Goal: Book appointment/travel/reservation

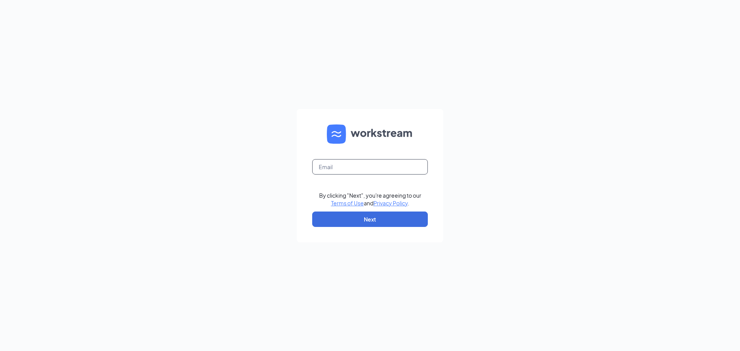
click at [332, 169] on input "text" at bounding box center [370, 166] width 116 height 15
type input "jonah.faitala@gmail.com"
click at [397, 221] on button "Next" at bounding box center [370, 219] width 116 height 15
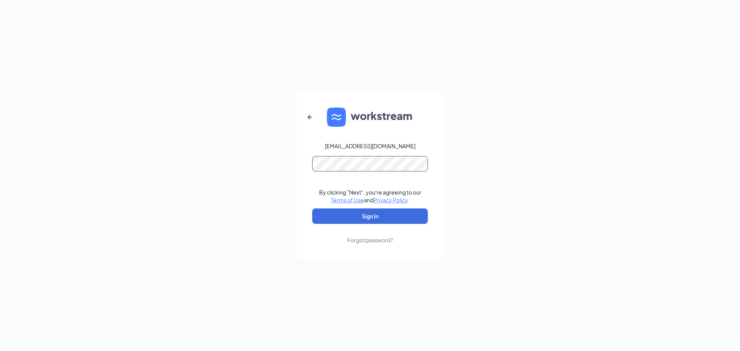
click at [312, 208] on button "Sign In" at bounding box center [370, 215] width 116 height 15
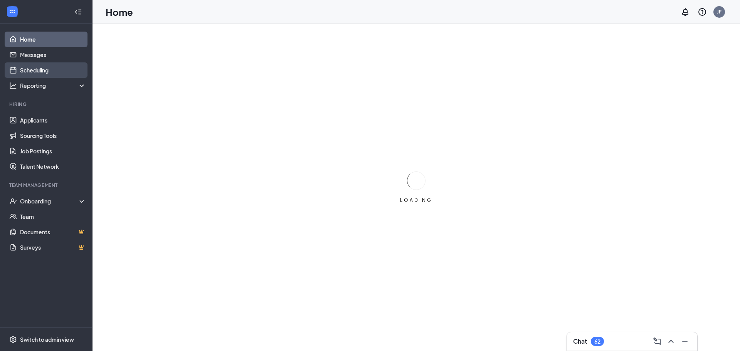
click at [53, 69] on link "Scheduling" at bounding box center [53, 69] width 66 height 15
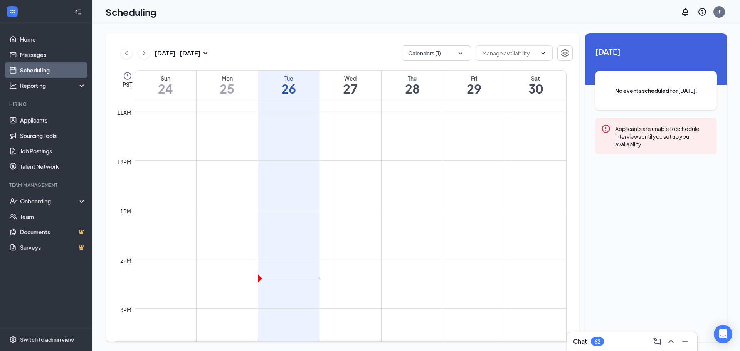
scroll to position [376, 0]
click at [455, 55] on button "Calendars (1)" at bounding box center [435, 52] width 69 height 15
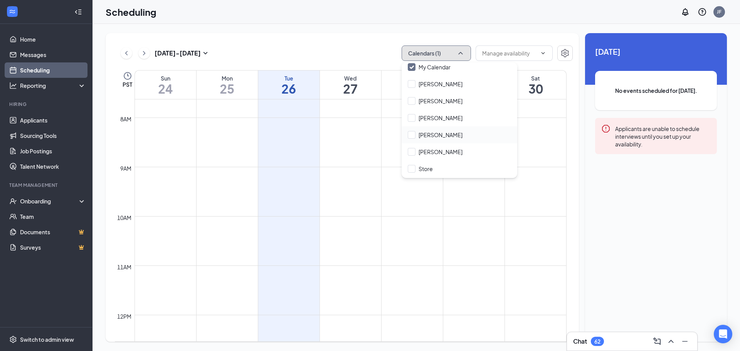
scroll to position [37, 0]
click at [440, 141] on div "[PERSON_NAME]" at bounding box center [459, 135] width 116 height 17
checkbox input "true"
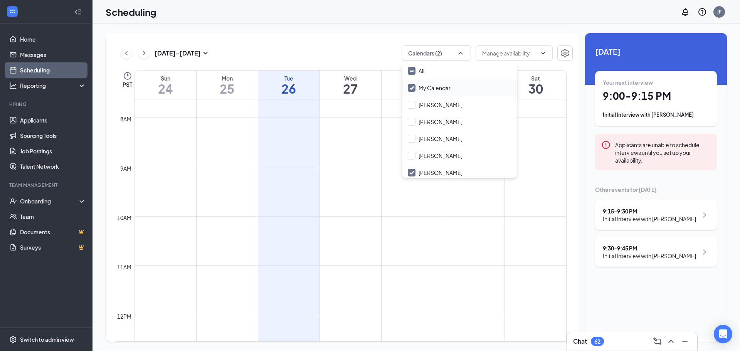
click at [428, 90] on input "My Calendar" at bounding box center [429, 88] width 43 height 8
checkbox input "false"
click at [351, 40] on div "[DATE] - [DATE] Calendars (1) PST Sun 24 Mon 25 Tue 26 Wed 27 Thu 28 Fri 29 Sat…" at bounding box center [342, 187] width 473 height 309
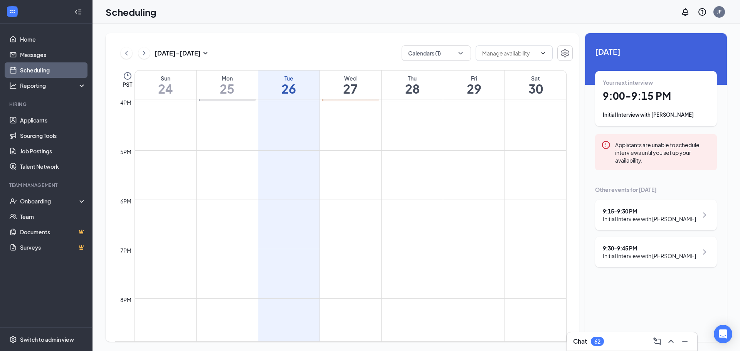
scroll to position [942, 0]
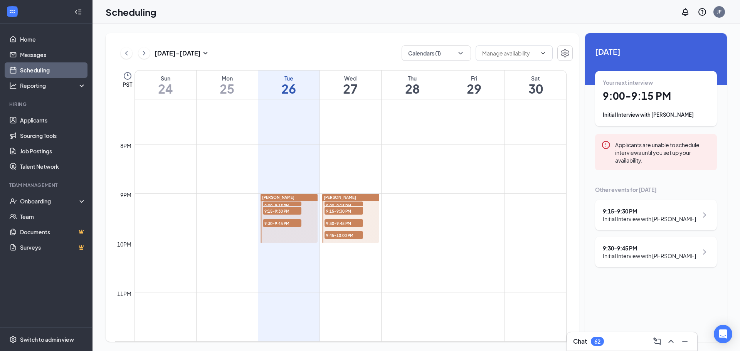
click at [293, 204] on span "9:00-9:15 PM" at bounding box center [282, 205] width 39 height 8
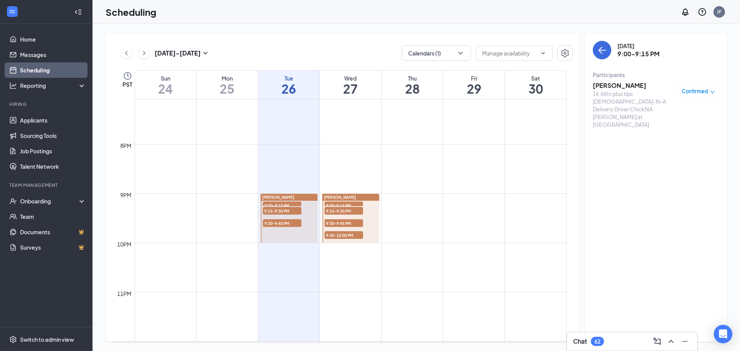
click at [289, 210] on span "9:15-9:30 PM" at bounding box center [282, 211] width 39 height 8
click at [295, 225] on span "9:30-9:45 PM" at bounding box center [282, 223] width 39 height 8
click at [667, 344] on icon "ChevronUp" at bounding box center [670, 341] width 9 height 9
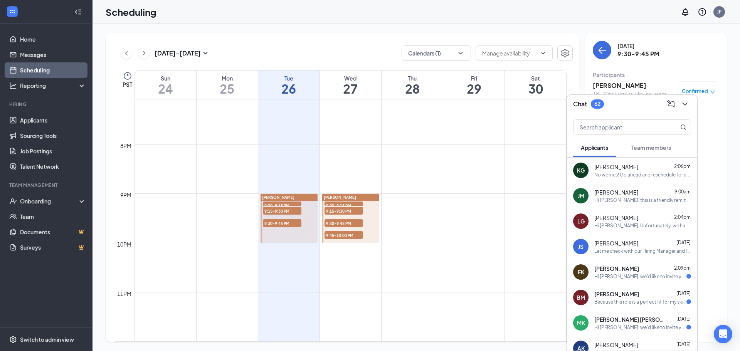
click at [634, 175] on div "No worries! Go ahead and reschedule for a time that works for you. We look forw…" at bounding box center [642, 174] width 97 height 7
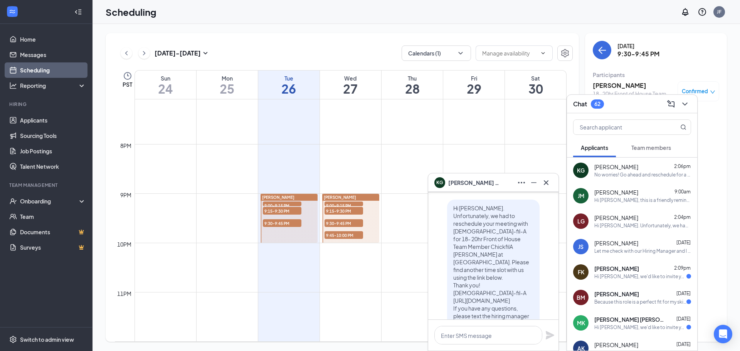
scroll to position [-103, 0]
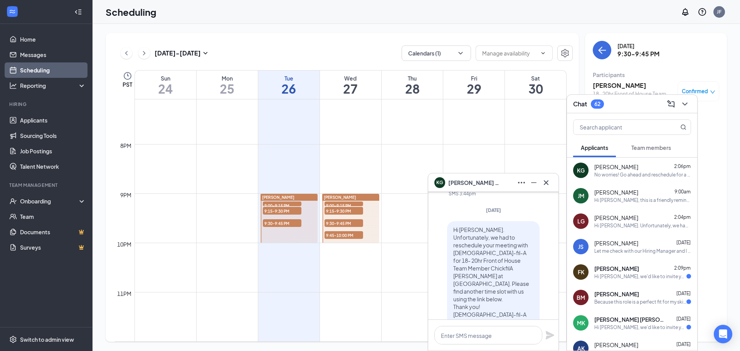
click at [289, 202] on span "9:00-9:15 PM" at bounding box center [282, 205] width 39 height 8
click at [688, 103] on icon "ChevronDown" at bounding box center [684, 103] width 9 height 9
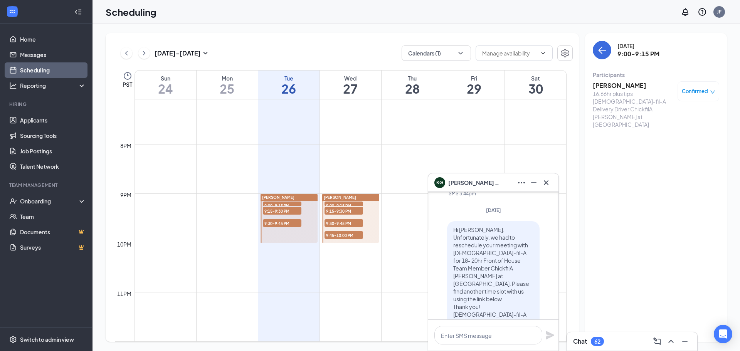
click at [712, 91] on icon "down" at bounding box center [712, 91] width 5 height 5
click at [693, 117] on span "Request Reschedule" at bounding box center [680, 116] width 53 height 8
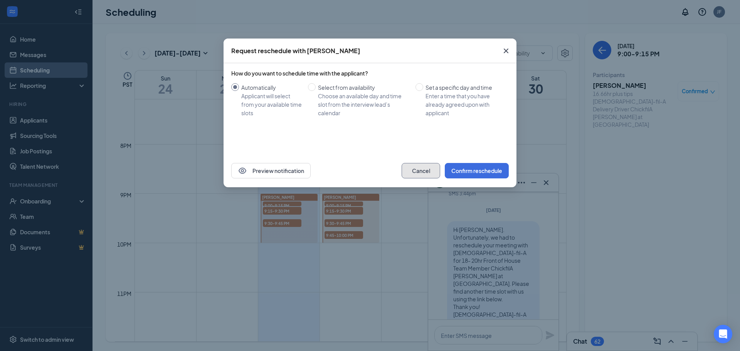
click at [424, 167] on button "Cancel" at bounding box center [420, 170] width 39 height 15
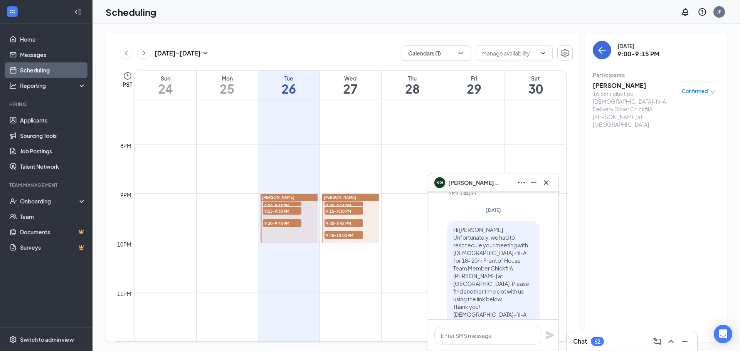
drag, startPoint x: 301, startPoint y: 112, endPoint x: 297, endPoint y: 114, distance: 5.0
click at [297, 114] on td at bounding box center [350, 113] width 432 height 12
click at [710, 92] on icon "down" at bounding box center [712, 91] width 5 height 5
click at [685, 119] on span "Request Reschedule" at bounding box center [680, 116] width 53 height 8
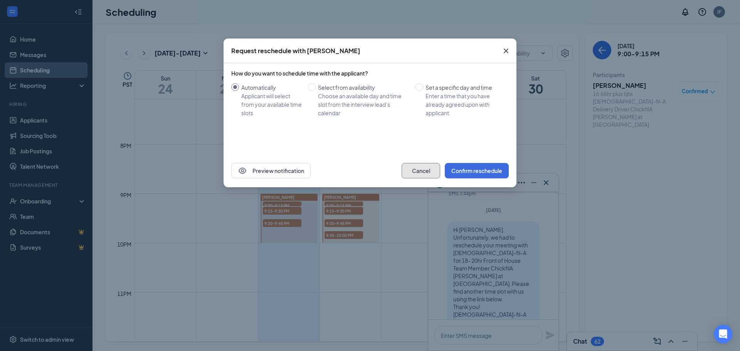
click at [425, 171] on button "Cancel" at bounding box center [420, 170] width 39 height 15
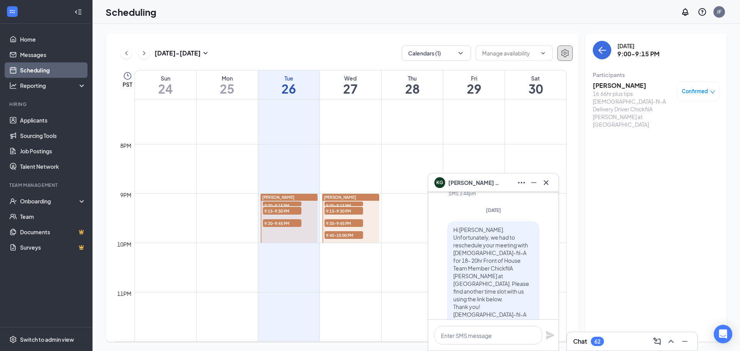
click at [566, 57] on icon "Settings" at bounding box center [564, 53] width 9 height 9
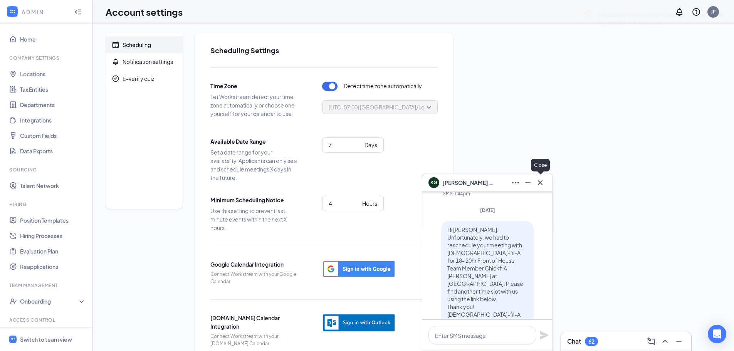
click at [542, 183] on icon "Cross" at bounding box center [540, 182] width 9 height 9
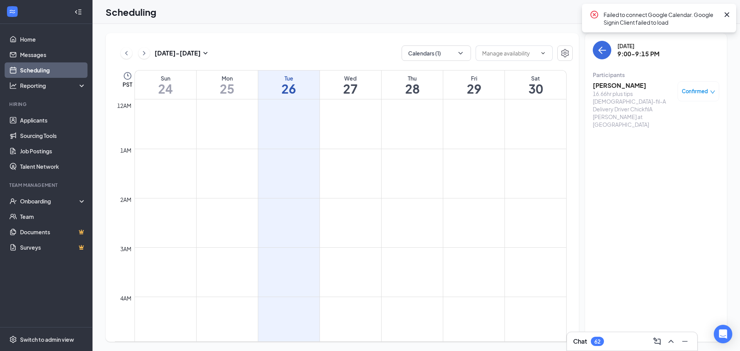
scroll to position [379, 0]
click at [529, 59] on span at bounding box center [513, 52] width 77 height 15
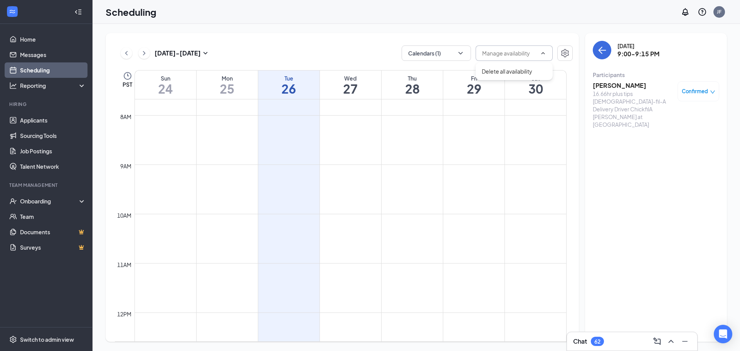
click at [529, 55] on input "text" at bounding box center [509, 53] width 55 height 8
click at [535, 48] on span at bounding box center [513, 52] width 77 height 15
click at [244, 50] on div "[DATE] - [DATE] Calendars (1)" at bounding box center [344, 52] width 458 height 15
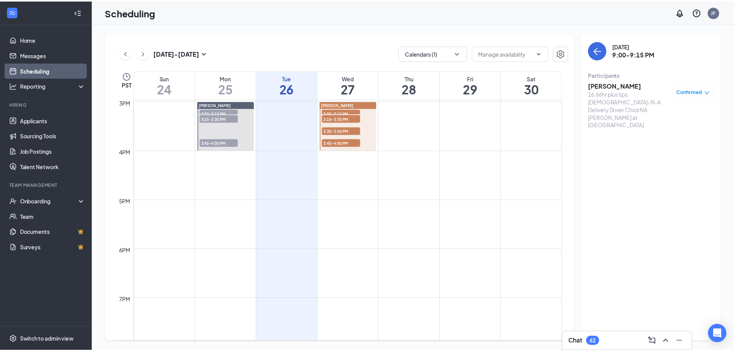
scroll to position [942, 0]
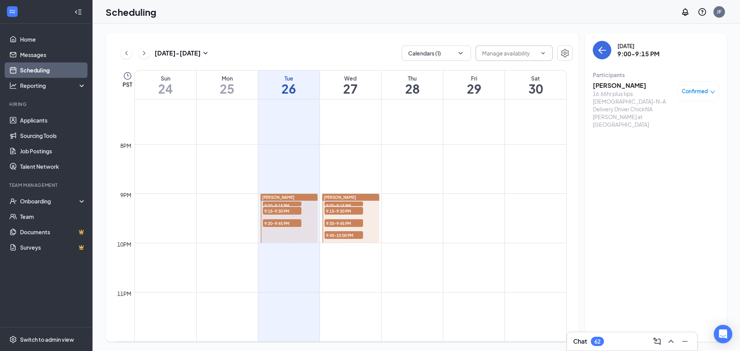
click at [520, 54] on input "text" at bounding box center [509, 53] width 55 height 8
click at [569, 52] on icon "Settings" at bounding box center [564, 53] width 9 height 9
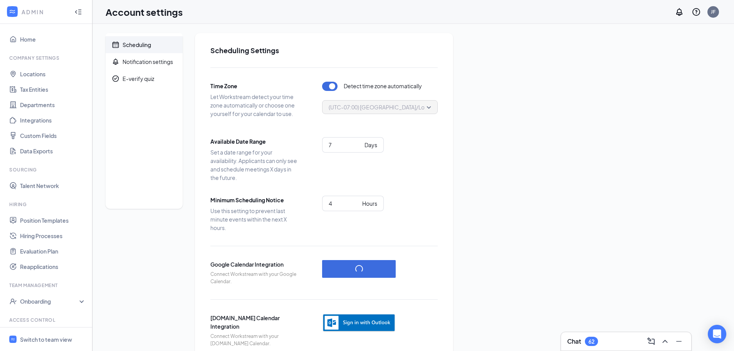
scroll to position [18, 0]
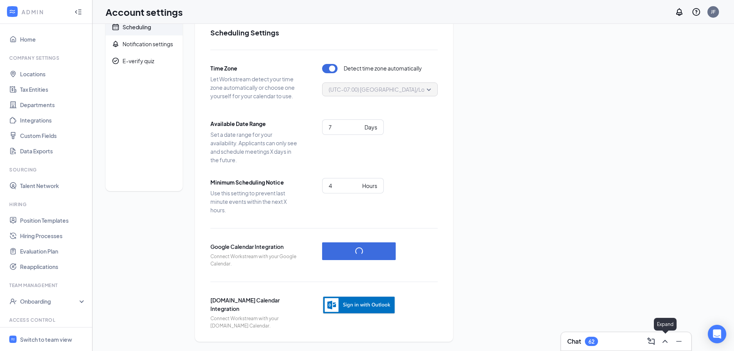
click at [665, 342] on icon "ChevronUp" at bounding box center [664, 341] width 9 height 9
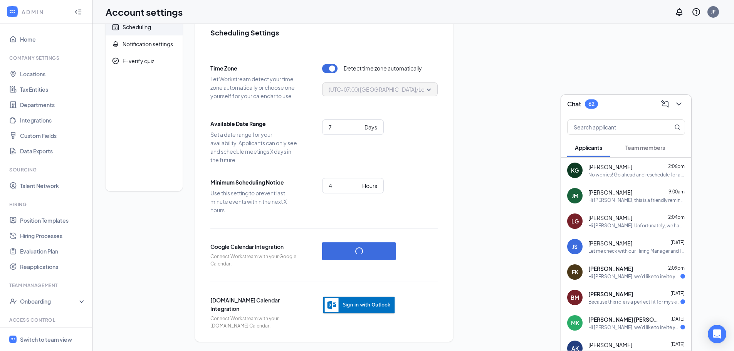
click at [643, 250] on div "Let me check with our Hiring Manager and I will get back to you! -[PERSON_NAME]" at bounding box center [636, 251] width 97 height 7
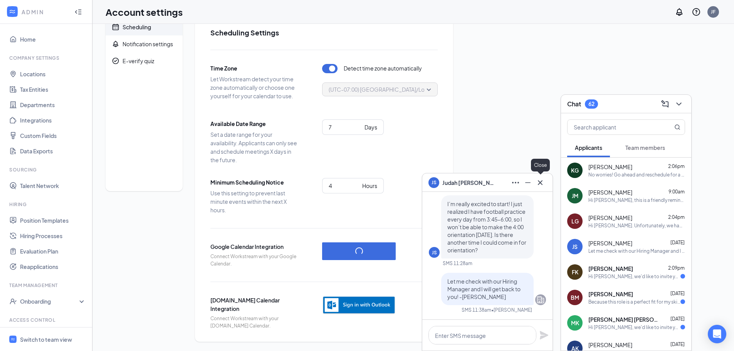
click at [542, 184] on icon "Cross" at bounding box center [540, 182] width 5 height 5
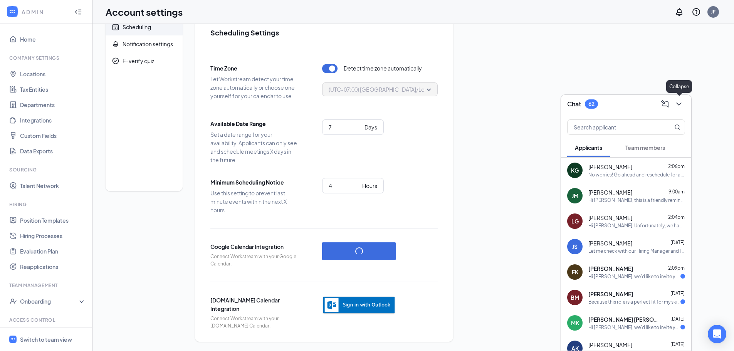
click at [680, 106] on icon "ChevronDown" at bounding box center [678, 103] width 9 height 9
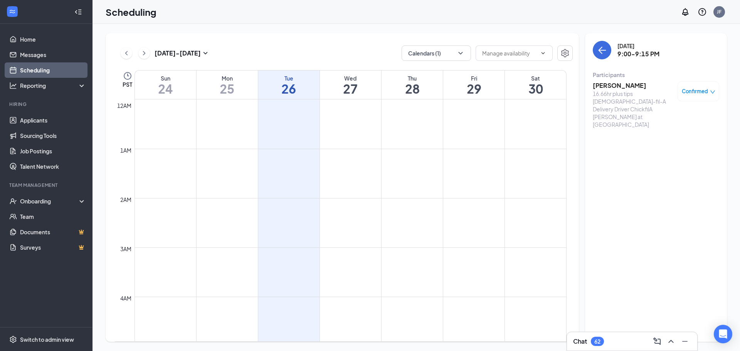
scroll to position [379, 0]
click at [543, 60] on span at bounding box center [513, 52] width 77 height 15
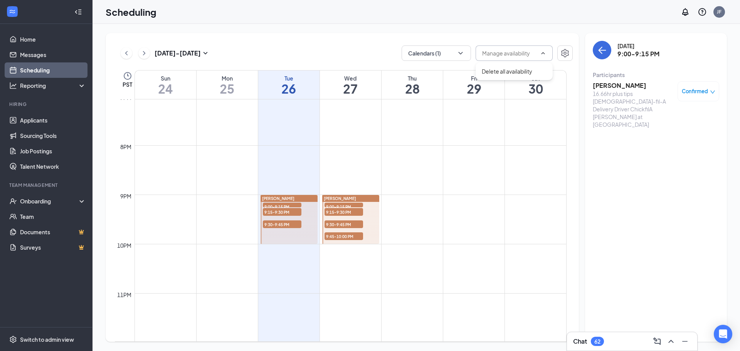
scroll to position [942, 0]
click at [666, 228] on div "[DATE] 9:00-9:15 PM Participants [PERSON_NAME] 16.66hr plus tips [DEMOGRAPHIC_D…" at bounding box center [656, 187] width 142 height 309
click at [280, 209] on span "9:15-9:30 PM" at bounding box center [282, 211] width 39 height 8
